Goal: Information Seeking & Learning: Learn about a topic

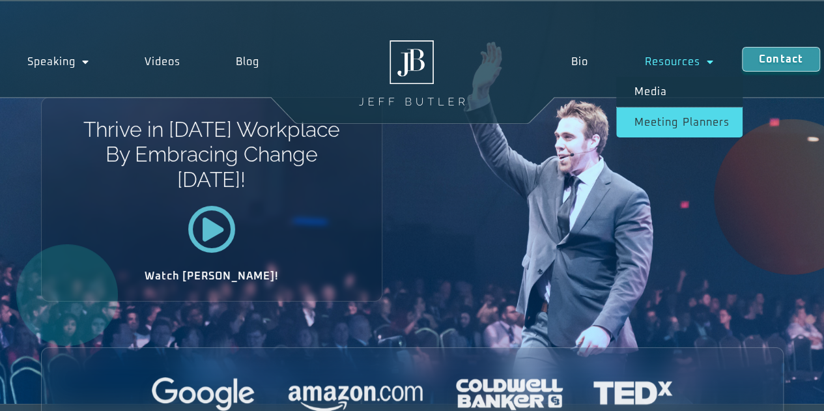
click at [662, 124] on link "Meeting planners" at bounding box center [679, 122] width 126 height 30
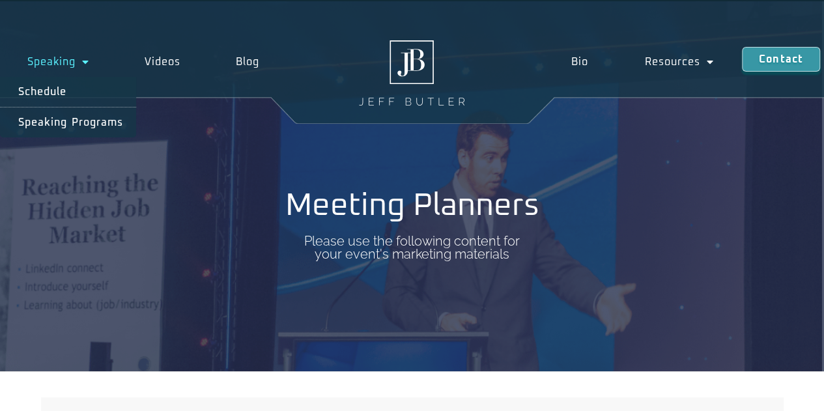
click at [69, 64] on link "Speaking" at bounding box center [58, 62] width 117 height 30
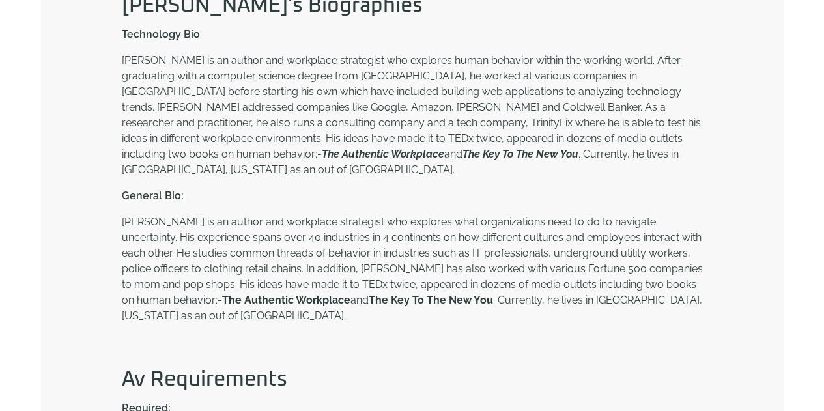
scroll to position [586, 0]
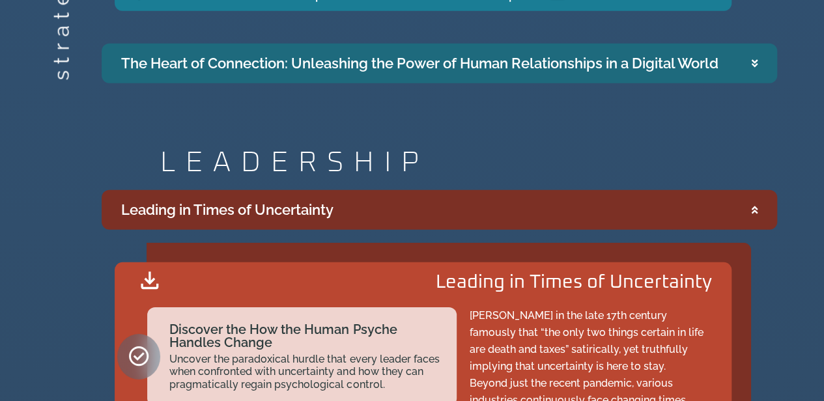
scroll to position [1889, 0]
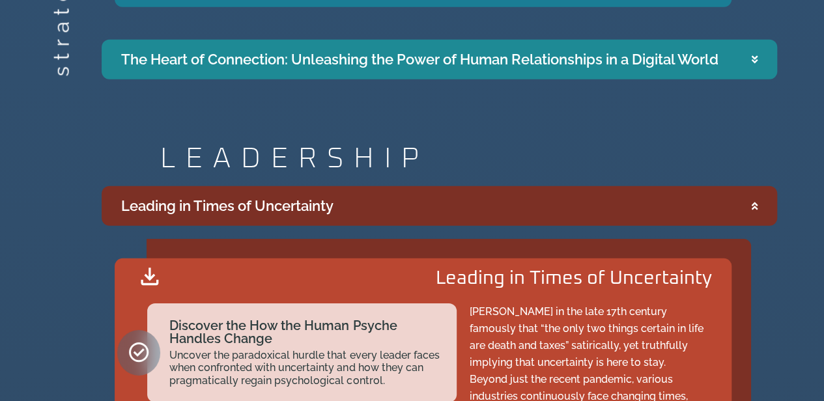
click at [559, 226] on summary "Leading in Times of Uncertainty" at bounding box center [439, 206] width 675 height 40
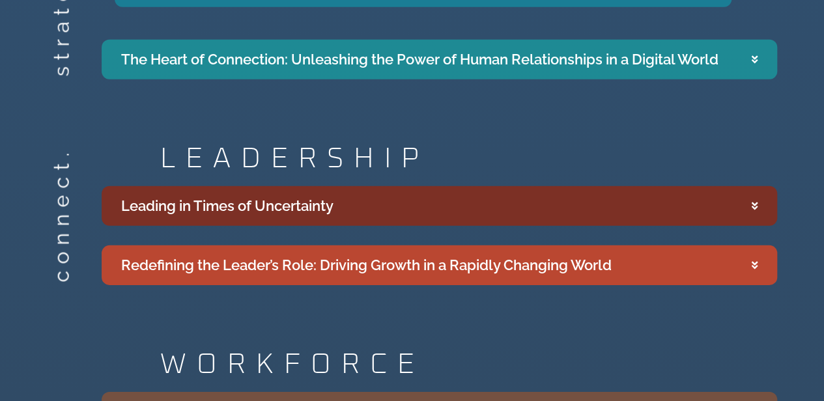
click at [559, 225] on summary "Leading in Times of Uncertainty" at bounding box center [439, 206] width 675 height 40
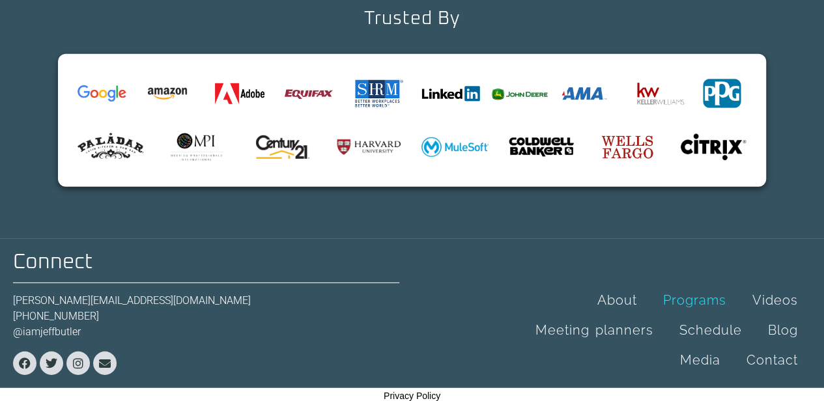
scroll to position [4006, 0]
